Goal: Check status: Check status

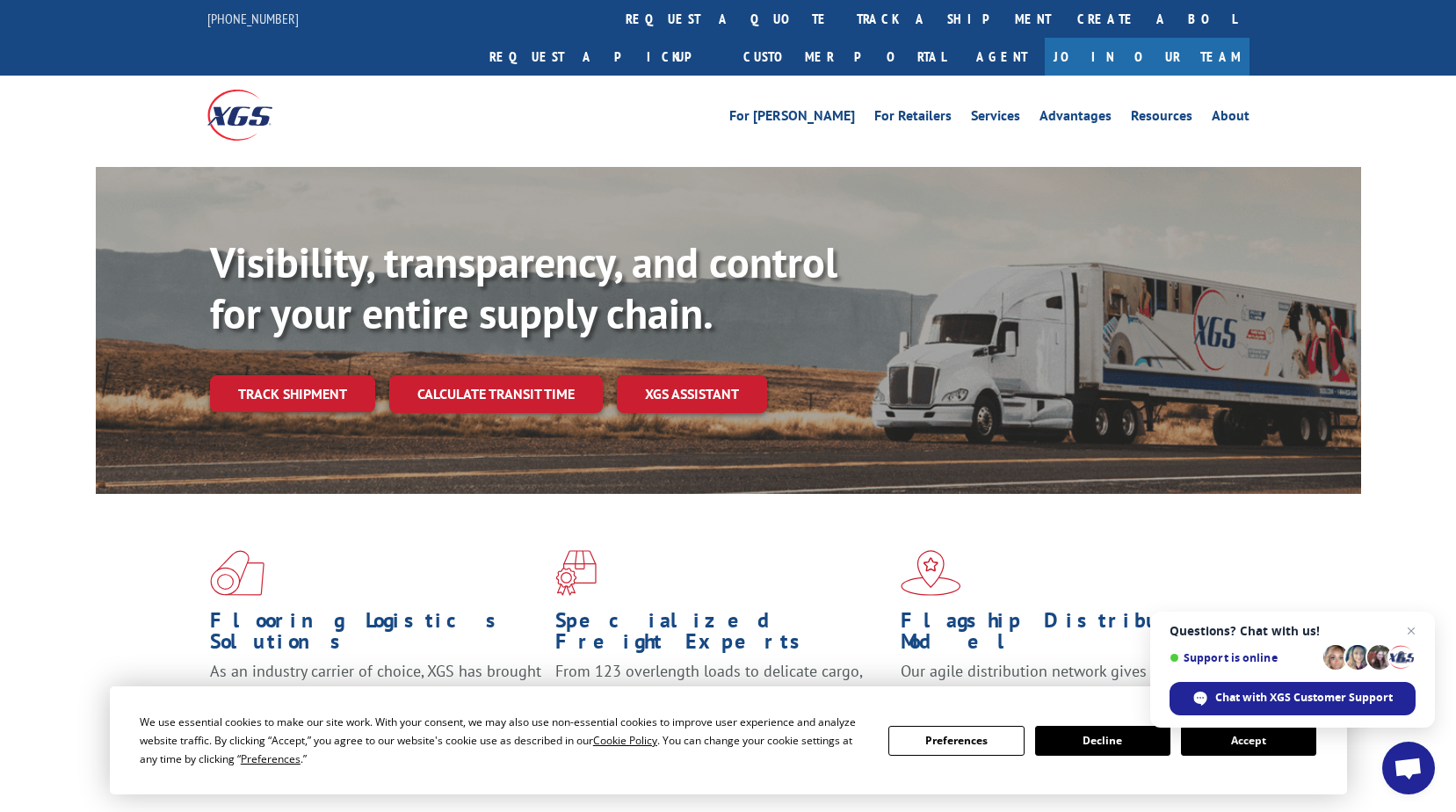
drag, startPoint x: 1241, startPoint y: 728, endPoint x: 1236, endPoint y: 660, distance: 68.7
click at [843, 11] on link "track a shipment" at bounding box center [953, 19] width 221 height 38
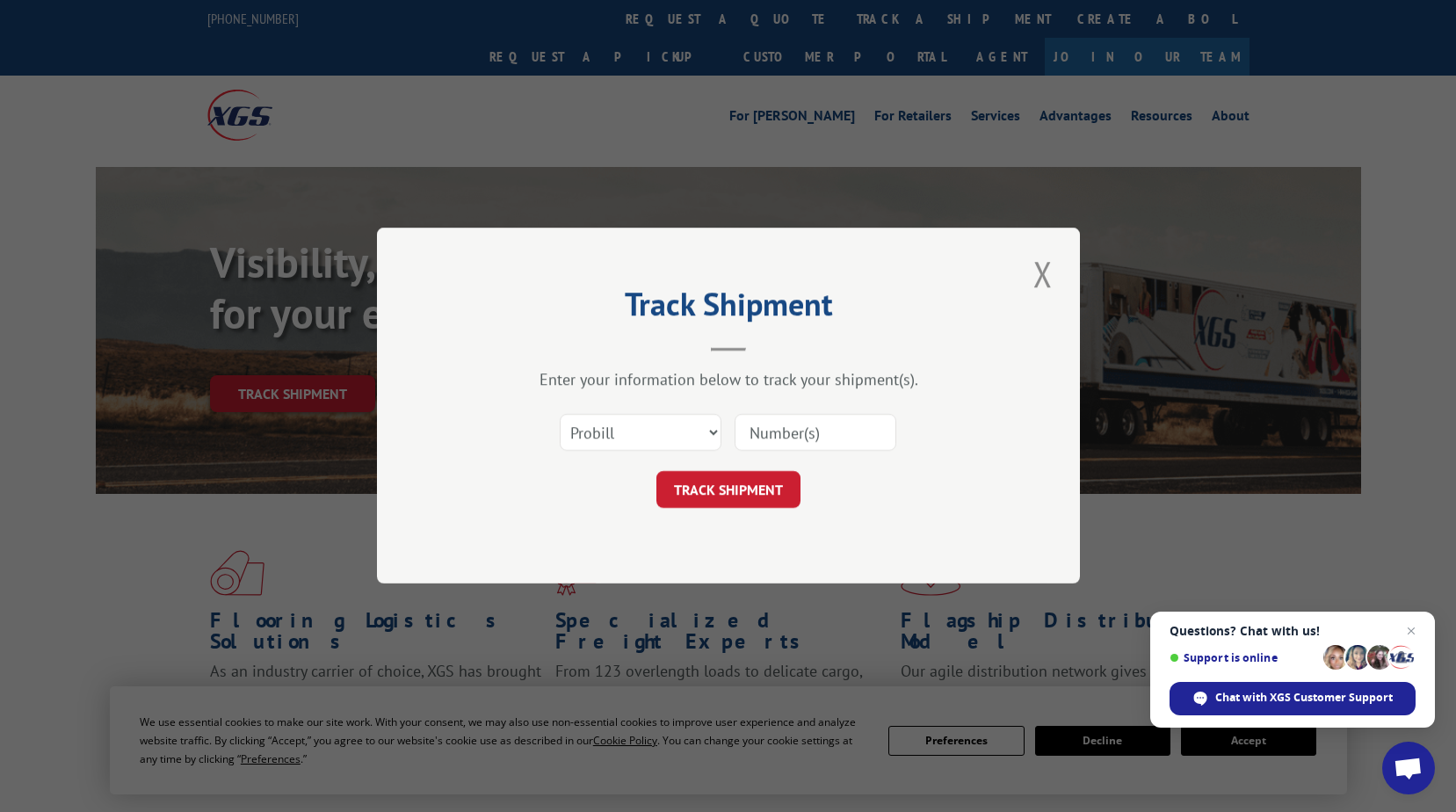
click at [779, 416] on input at bounding box center [815, 433] width 162 height 37
type input "17103651"
click button "TRACK SHIPMENT" at bounding box center [728, 490] width 144 height 37
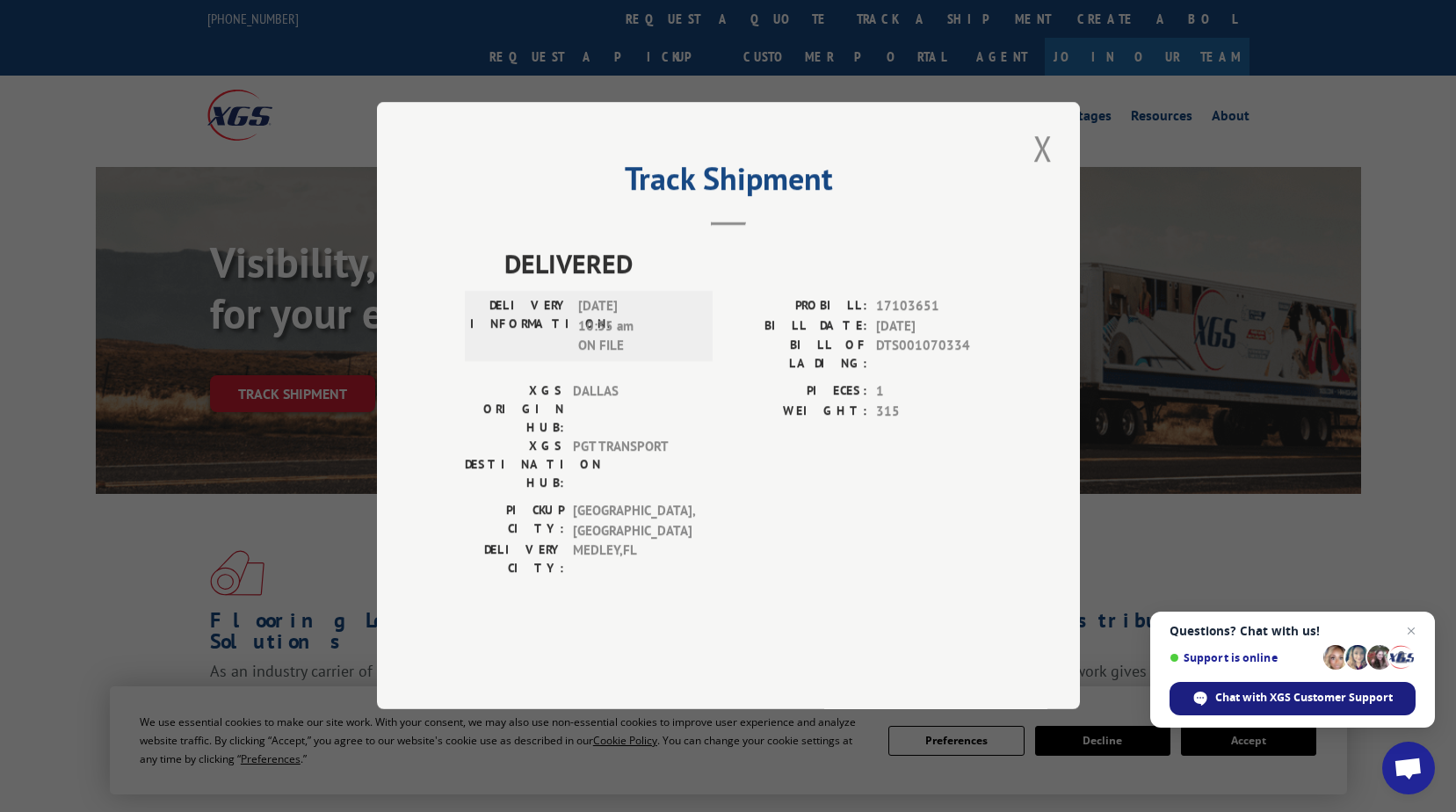
click at [1319, 692] on span "Chat with XGS Customer Support" at bounding box center [1303, 698] width 177 height 16
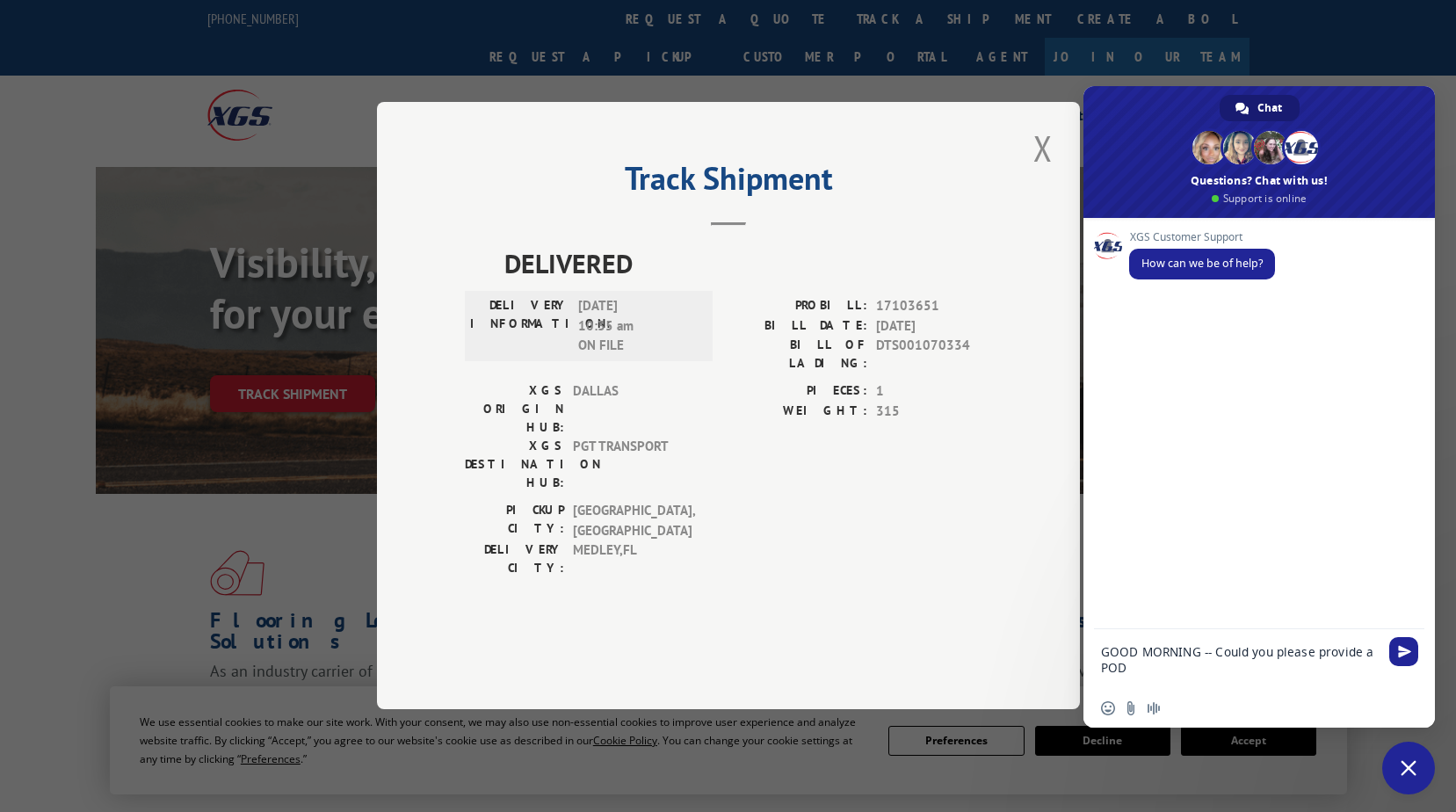
type textarea "GOOD MORNING -- Could you please provide a POD"
click at [964, 118] on div "Track Shipment DELIVERED DELIVERY INFORMATION: [DATE] 10:35 am ON FILE PROBILL:…" at bounding box center [728, 406] width 1456 height 812
click at [1238, 34] on div "Track Shipment DELIVERED DELIVERY INFORMATION: [DATE] 10:35 am ON FILE PROBILL:…" at bounding box center [728, 406] width 1456 height 812
click at [1411, 765] on span "Close chat" at bounding box center [1408, 768] width 16 height 16
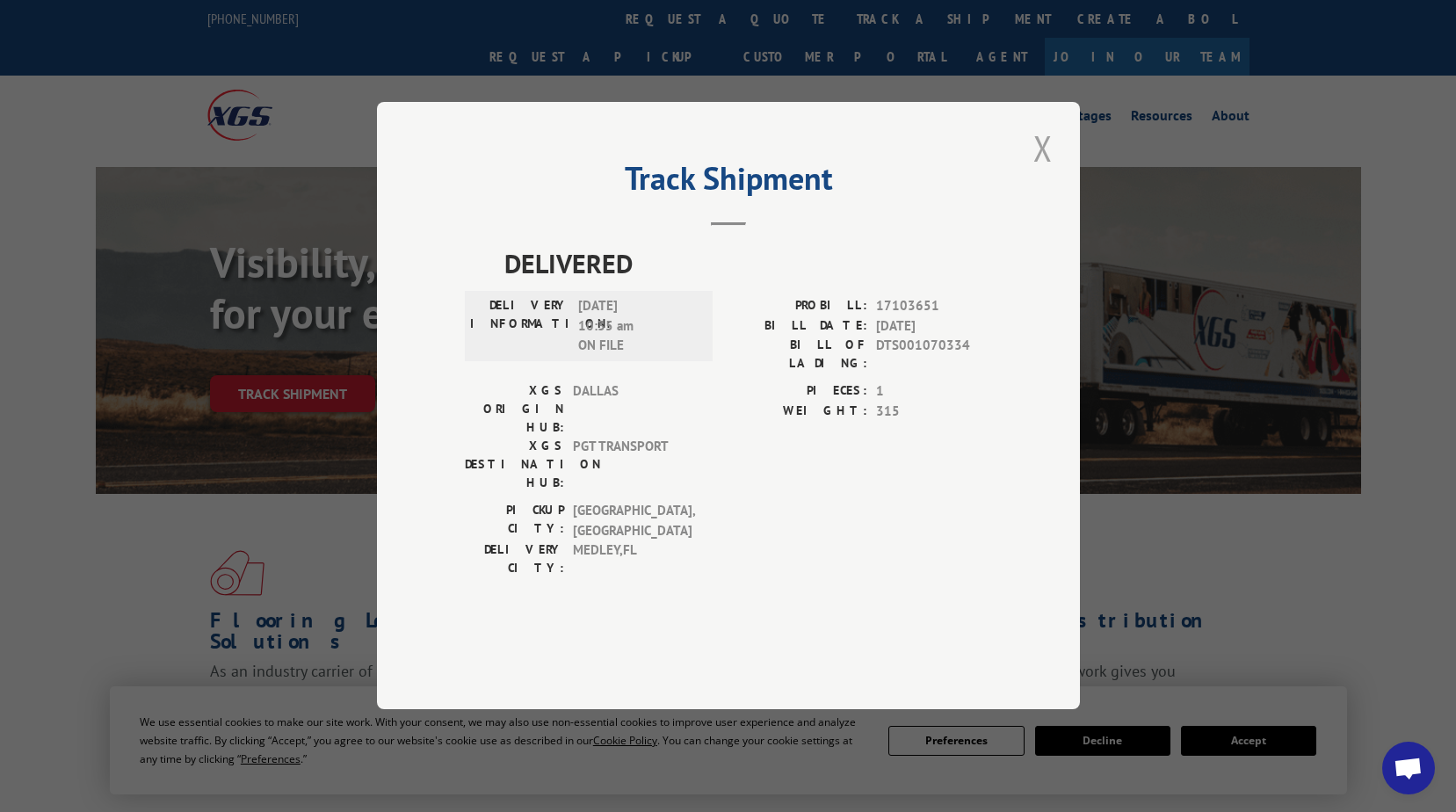
click at [1044, 172] on button "Close modal" at bounding box center [1043, 148] width 30 height 48
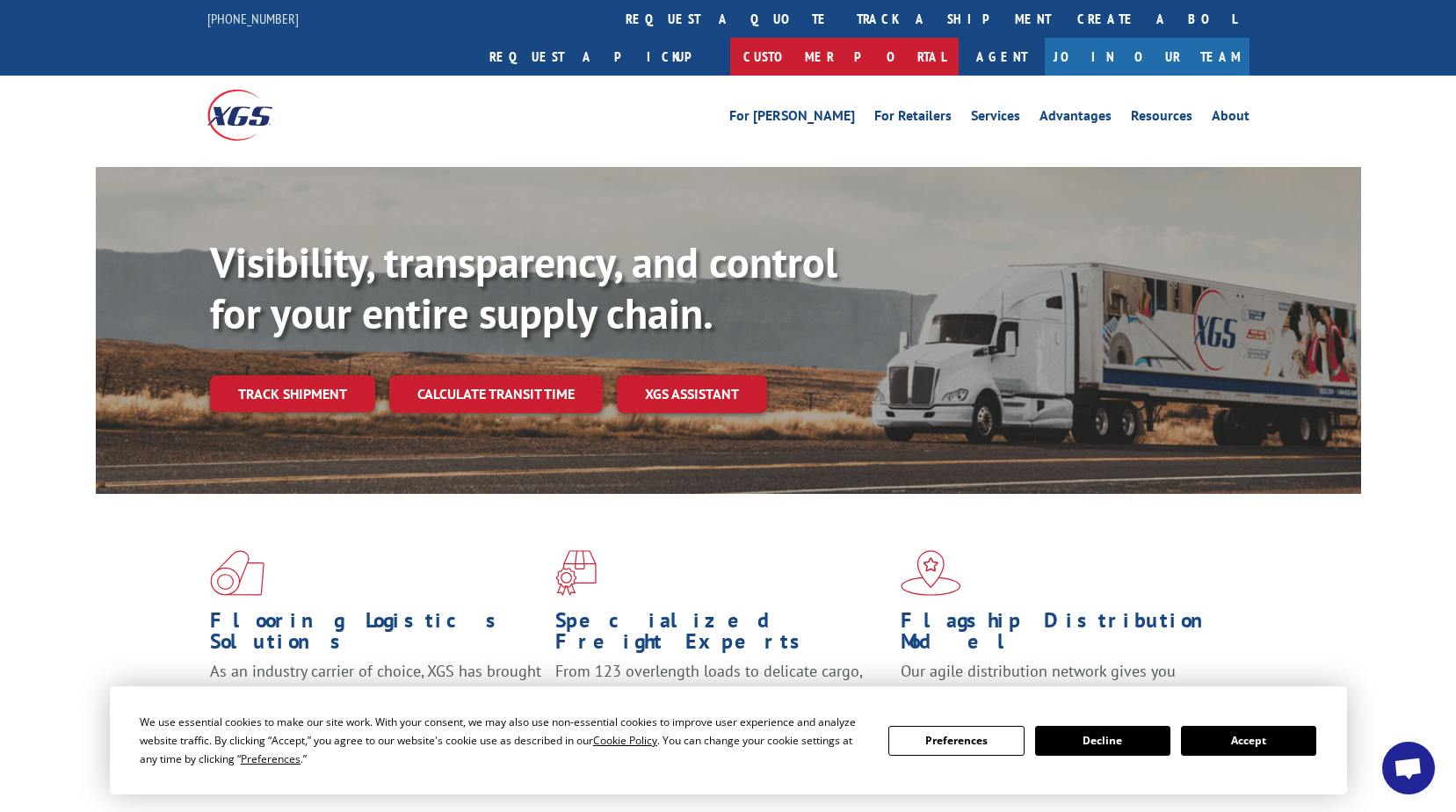
click at [959, 38] on link "Customer Portal" at bounding box center [844, 57] width 228 height 38
